Goal: Go to known website: Access a specific website the user already knows

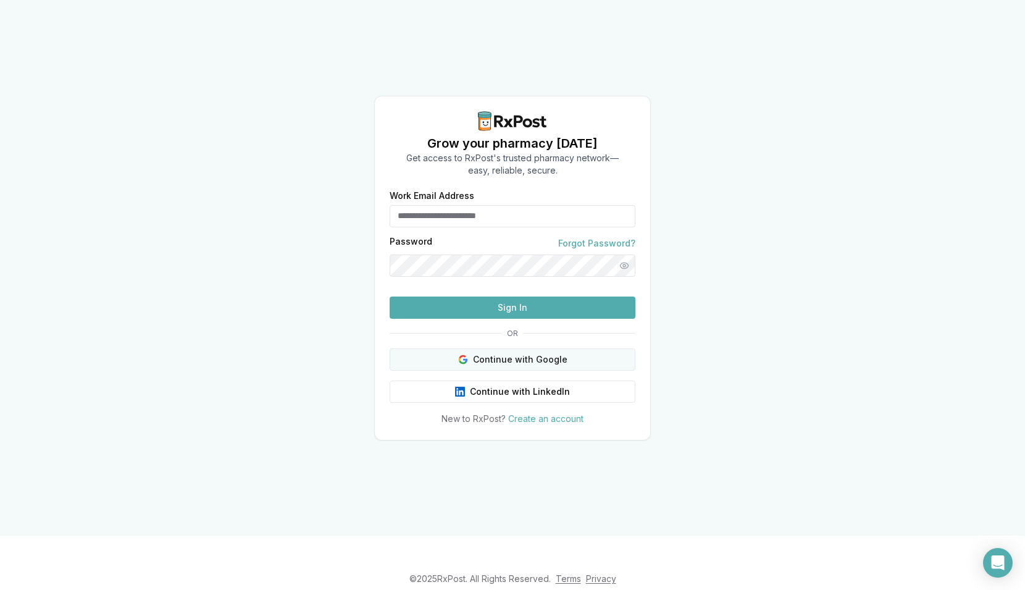
click at [495, 370] on button "Continue with Google" at bounding box center [513, 359] width 246 height 22
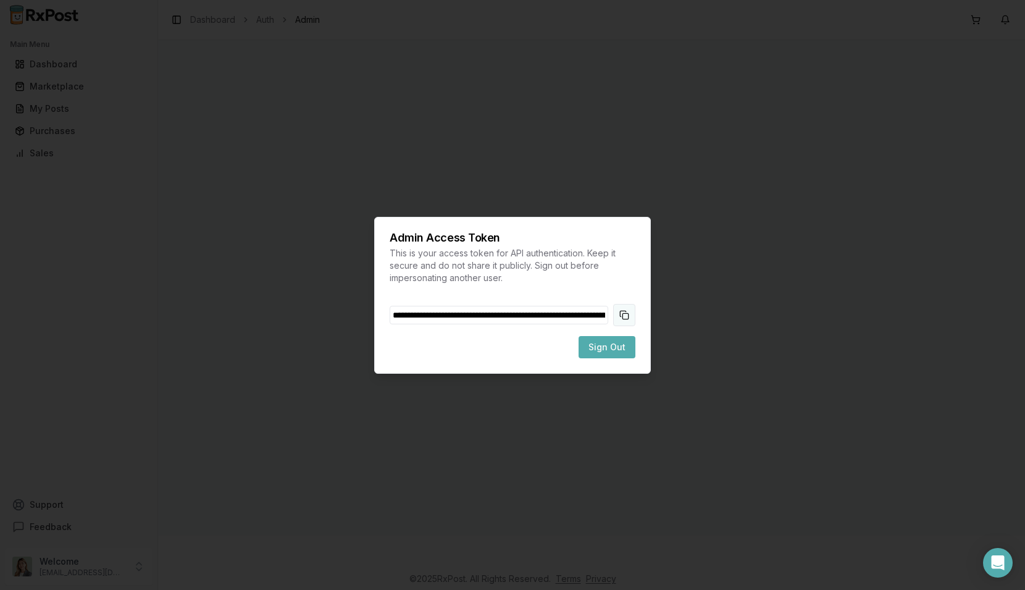
click at [628, 315] on button "Copy token to clipboard" at bounding box center [624, 315] width 22 height 22
click at [619, 348] on span "Sign Out" at bounding box center [606, 347] width 37 height 12
